Goal: Submit feedback/report problem

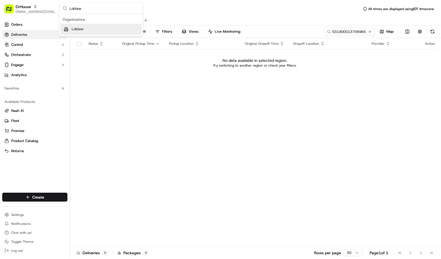
type input "Loblaw"
click at [110, 30] on div "Loblaw" at bounding box center [100, 29] width 81 height 11
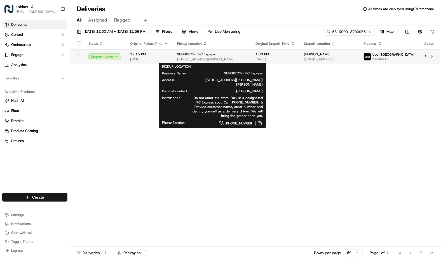
click at [200, 58] on span "[STREET_ADDRESS][PERSON_NAME][PERSON_NAME]" at bounding box center [212, 59] width 70 height 4
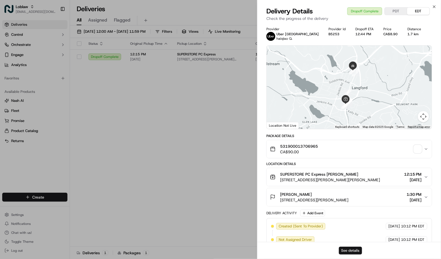
click at [358, 249] on button "See details" at bounding box center [350, 251] width 23 height 8
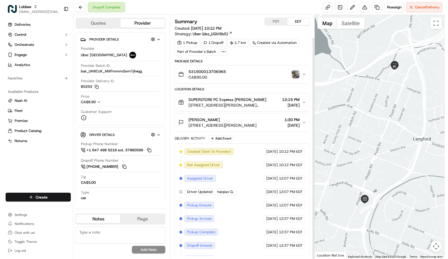
scroll to position [25, 0]
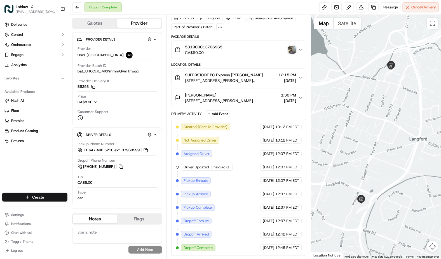
click at [291, 51] on img "button" at bounding box center [292, 50] width 8 height 8
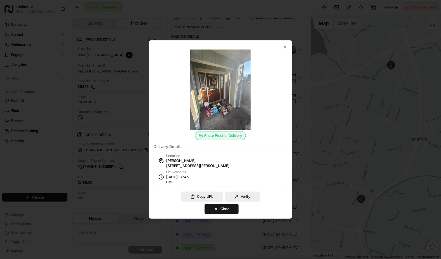
click at [229, 164] on span "[STREET_ADDRESS][PERSON_NAME]" at bounding box center [197, 166] width 63 height 5
copy div "[STREET_ADDRESS][PERSON_NAME]"
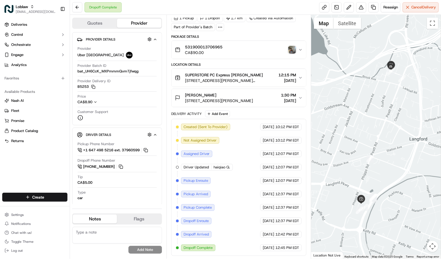
click at [291, 52] on img "button" at bounding box center [292, 50] width 8 height 8
click at [361, 6] on button at bounding box center [361, 7] width 10 height 10
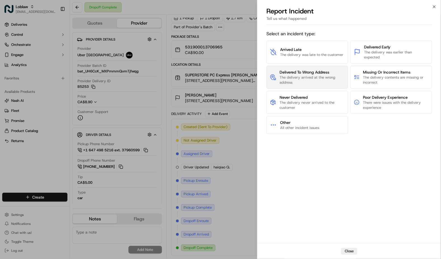
click at [321, 76] on span "The delivery arrived at the wrong address" at bounding box center [312, 80] width 65 height 10
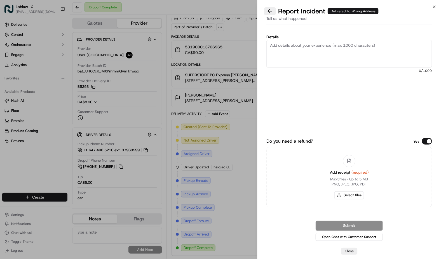
click at [267, 11] on button at bounding box center [270, 11] width 12 height 8
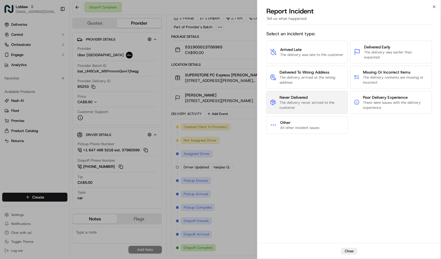
click at [318, 102] on span "The delivery never arrived to the customer" at bounding box center [312, 105] width 65 height 10
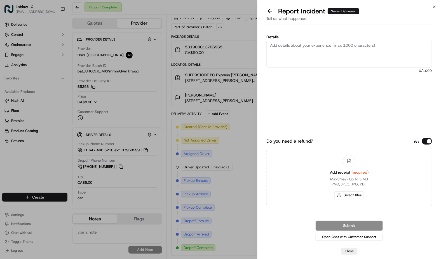
click at [423, 142] on button "Do you need a refund?" at bounding box center [427, 141] width 10 height 7
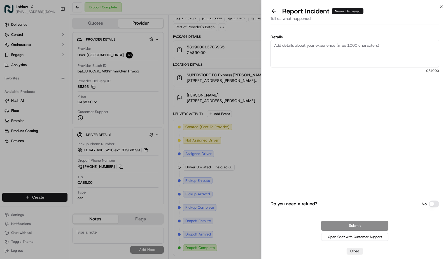
paste textarea "**Caller Information: Merchant **Reason for Call: Customer did not receive the …"
type textarea "**Caller Information: Merchant **Reason for Call: Customer did not receive the …"
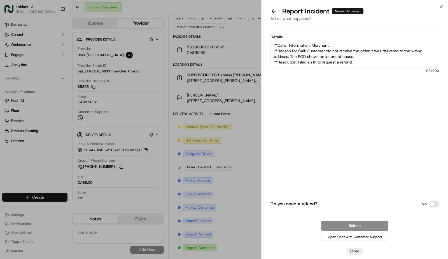
click at [295, 46] on textarea "**Caller Information: Merchant **Reason for Call: Customer did not receive the …" at bounding box center [354, 53] width 169 height 27
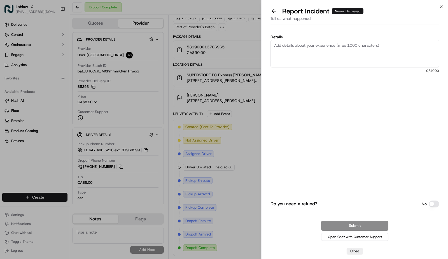
scroll to position [0, 0]
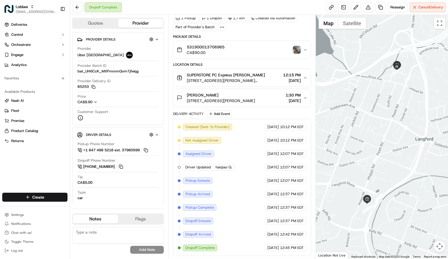
paste textarea "**Caller Information: Merchant **Reason for Call: Customer did not receive the …"
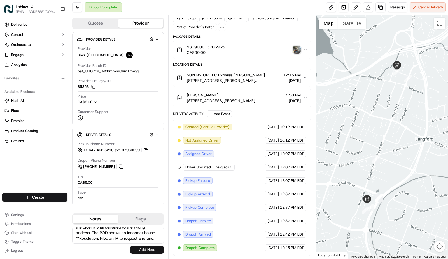
type textarea "**Caller Information: Merchant **Reason for Call: Customer did not receive the …"
click at [143, 249] on button "Add Note" at bounding box center [147, 250] width 34 height 8
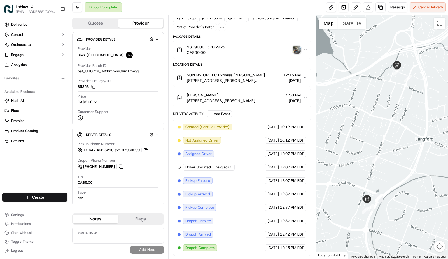
scroll to position [0, 0]
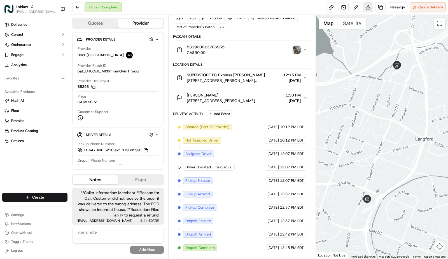
click at [367, 6] on button at bounding box center [368, 7] width 10 height 10
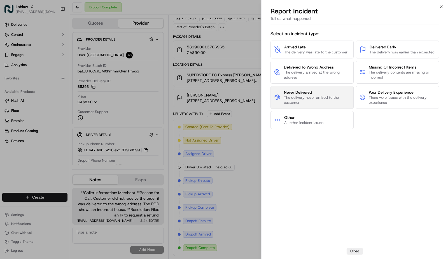
click at [324, 94] on span "Never Delivered" at bounding box center [317, 93] width 66 height 6
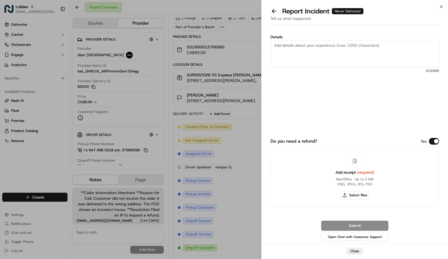
click at [429, 139] on button "Do you need a refund?" at bounding box center [434, 141] width 10 height 7
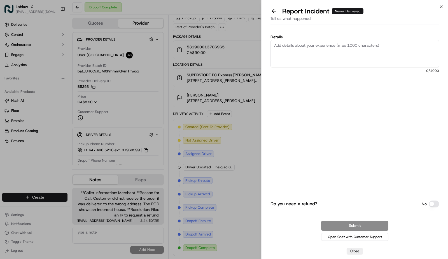
paste textarea "Customer did not receive the order it was delivered to the wrong address. The P…"
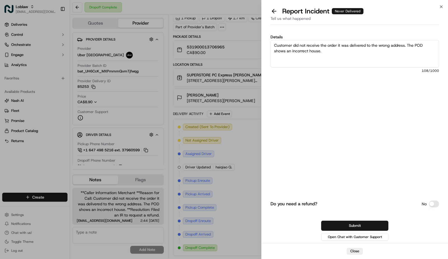
click at [344, 55] on textarea "Customer did not receive the order it was delivered to the wrong address. The P…" at bounding box center [354, 53] width 169 height 27
type textarea "Customer did not receive the order it was delivered to the wrong address. The P…"
click at [352, 224] on button "Submit" at bounding box center [354, 226] width 67 height 10
